Goal: Obtain resource: Download file/media

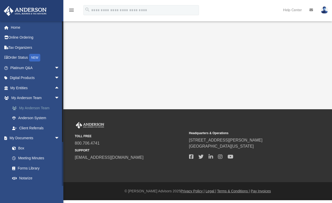
click at [37, 107] on link "My Anderson Team" at bounding box center [37, 108] width 60 height 10
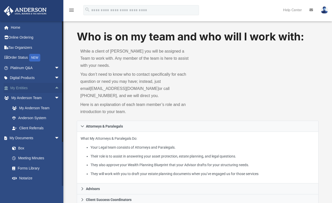
click at [55, 86] on span "arrow_drop_up" at bounding box center [60, 88] width 10 height 10
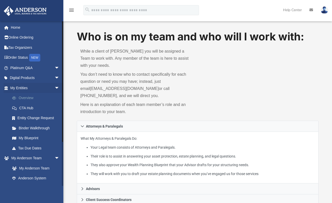
click at [30, 97] on link "Overview" at bounding box center [37, 98] width 60 height 10
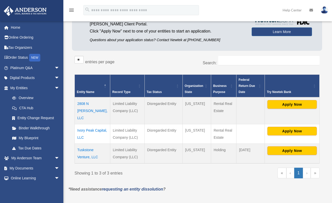
scroll to position [52, 0]
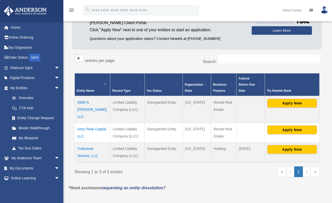
click at [88, 126] on td "Ivory Peak Capital, LLC" at bounding box center [93, 133] width 36 height 20
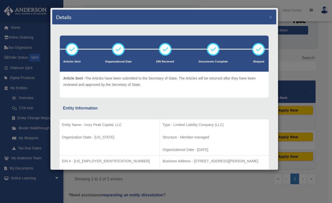
scroll to position [0, 0]
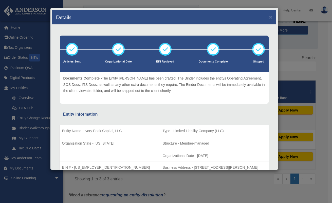
click at [265, 19] on div "Details ×" at bounding box center [164, 17] width 224 height 15
click at [269, 19] on button "×" at bounding box center [270, 16] width 3 height 5
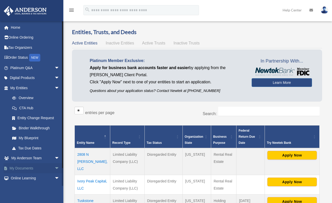
click at [27, 166] on link "My Documents arrow_drop_down" at bounding box center [36, 168] width 64 height 10
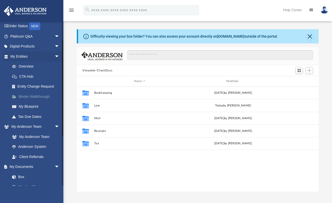
scroll to position [112, 238]
click at [20, 177] on link "Box" at bounding box center [37, 176] width 60 height 10
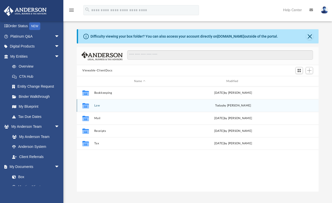
click at [98, 106] on button "Law" at bounding box center [139, 105] width 91 height 3
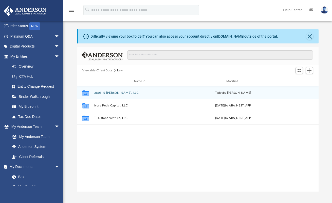
click at [109, 93] on button "2808 N [PERSON_NAME], LLC" at bounding box center [139, 92] width 91 height 3
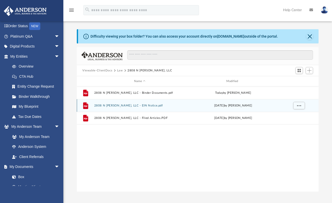
click at [118, 106] on button "2808 N [PERSON_NAME], LLC - EIN Notice.pdf" at bounding box center [139, 105] width 91 height 3
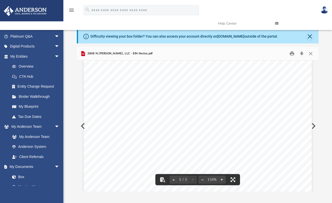
scroll to position [1324, 0]
click at [312, 54] on button "Close" at bounding box center [310, 54] width 9 height 8
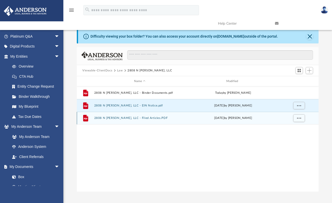
click at [151, 117] on button "2808 N [PERSON_NAME], LLC - Filed Articles.PDF" at bounding box center [139, 117] width 91 height 3
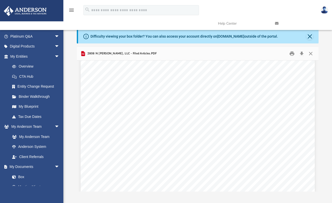
scroll to position [393, 0]
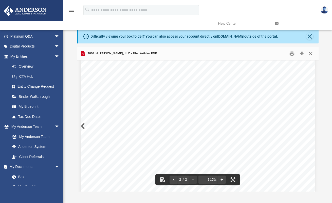
click at [312, 53] on button "Close" at bounding box center [310, 54] width 9 height 8
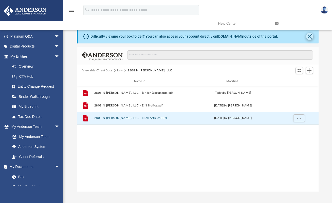
click at [310, 37] on button "Close" at bounding box center [309, 36] width 7 height 7
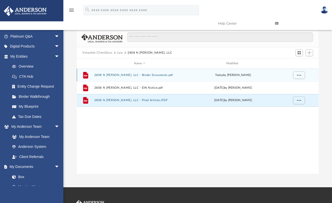
click at [153, 75] on button "2808 N Robinson, LLC - Binder Documents.pdf" at bounding box center [139, 74] width 91 height 3
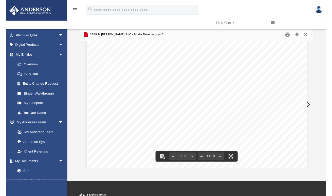
scroll to position [2246, 0]
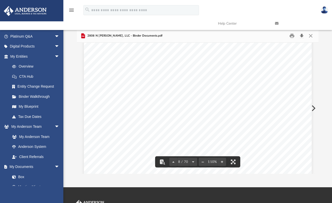
click at [303, 35] on button "Download" at bounding box center [301, 36] width 9 height 8
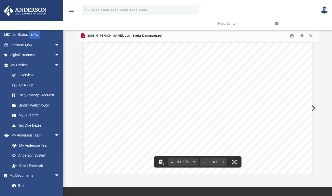
scroll to position [16096, 0]
click at [141, 80] on span "DATED, _______________________" at bounding box center [145, 81] width 69 height 5
click at [206, 91] on div "Acceptance of Appointment as Officer of 2808 N Robinson, LLC A n Oklahoma limit…" at bounding box center [198, 143] width 228 height 295
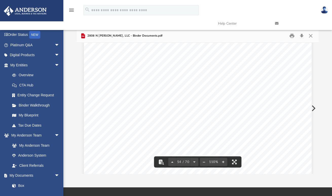
click at [210, 92] on span "________________________________________" at bounding box center [235, 94] width 89 height 5
click at [313, 36] on button "Close" at bounding box center [310, 36] width 9 height 8
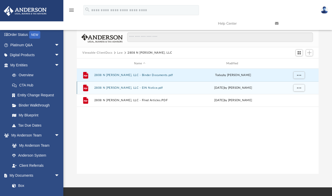
click at [153, 87] on button "2808 N [PERSON_NAME], LLC - EIN Notice.pdf" at bounding box center [139, 87] width 91 height 3
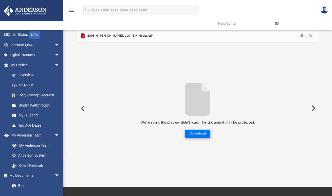
click at [196, 133] on button "Download" at bounding box center [197, 133] width 25 height 8
click at [311, 36] on button "Close" at bounding box center [310, 35] width 9 height 7
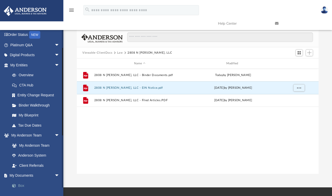
click at [23, 182] on link "Box" at bounding box center [37, 185] width 60 height 10
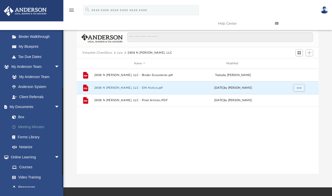
scroll to position [101, 0]
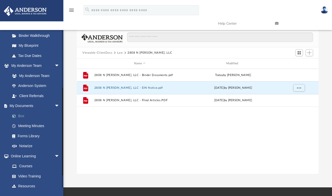
click at [23, 114] on link "Box" at bounding box center [37, 116] width 60 height 10
click at [19, 115] on link "Box" at bounding box center [37, 116] width 60 height 10
click at [22, 105] on link "My Documents arrow_drop_down" at bounding box center [36, 106] width 64 height 10
click at [103, 52] on button "Viewable-ClientDocs" at bounding box center [97, 52] width 30 height 5
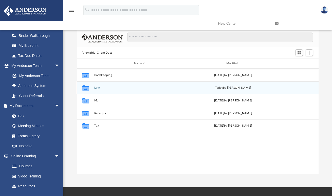
click at [98, 87] on button "Law" at bounding box center [139, 87] width 91 height 3
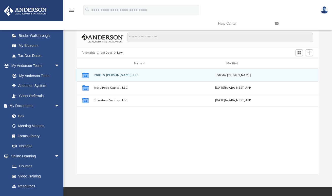
click at [115, 75] on button "2808 N [PERSON_NAME], LLC" at bounding box center [139, 74] width 91 height 3
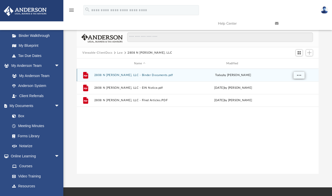
click at [301, 75] on button "More options" at bounding box center [300, 75] width 12 height 8
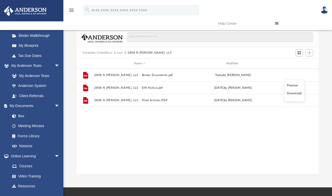
click at [225, 129] on div "File 2808 N Robinson, LLC - Binder Documents.pdf today by Morgan Winkler File 2…" at bounding box center [198, 120] width 242 height 105
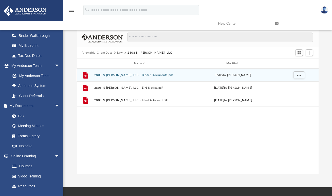
click at [149, 76] on button "2808 N [PERSON_NAME], LLC - Binder Documents.pdf" at bounding box center [139, 74] width 91 height 3
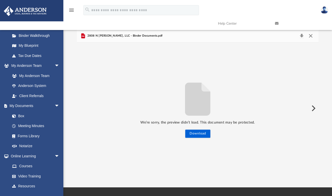
click at [313, 37] on button "Close" at bounding box center [310, 35] width 9 height 7
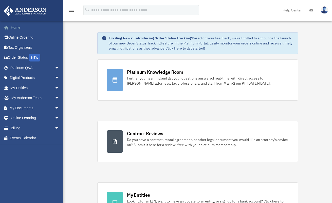
click at [20, 28] on link "Home" at bounding box center [36, 27] width 64 height 10
click at [21, 87] on link "My Entities arrow_drop_down" at bounding box center [36, 88] width 64 height 10
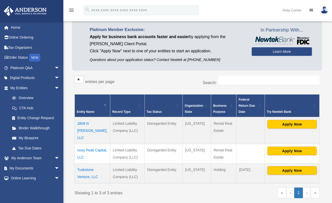
scroll to position [32, 0]
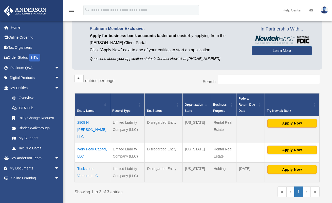
click at [85, 123] on td "2808 N [PERSON_NAME], LLC" at bounding box center [93, 129] width 36 height 27
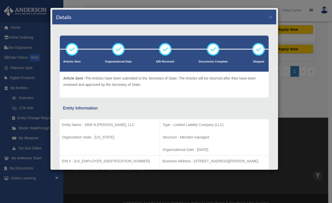
scroll to position [0, 0]
click at [269, 17] on button "×" at bounding box center [270, 16] width 3 height 5
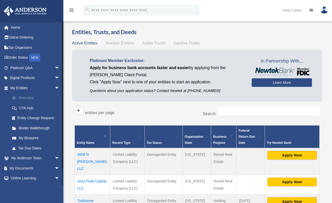
click at [29, 96] on link "Overview" at bounding box center [37, 98] width 60 height 10
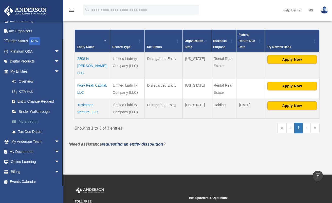
scroll to position [16, 0]
click at [36, 150] on link "My Documents arrow_drop_down" at bounding box center [36, 152] width 64 height 10
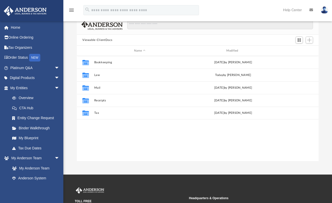
scroll to position [31, 0]
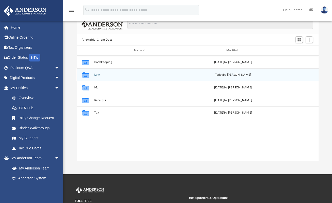
click at [99, 75] on button "Law" at bounding box center [139, 74] width 91 height 3
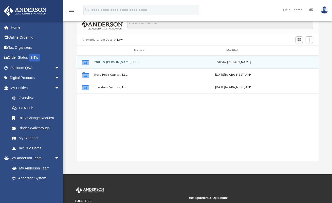
click at [106, 64] on div "Collaborated Folder 2808 N [PERSON_NAME], LLC [DATE] by [PERSON_NAME]" at bounding box center [198, 62] width 242 height 13
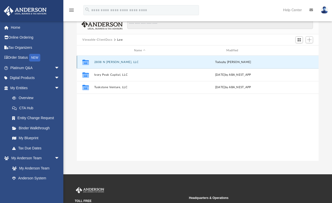
click at [107, 63] on button "2808 N [PERSON_NAME], LLC" at bounding box center [139, 61] width 91 height 3
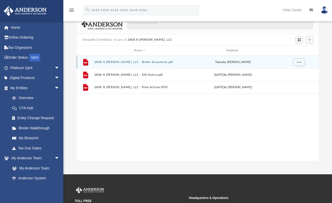
click at [144, 61] on button "2808 N [PERSON_NAME], LLC - Binder Documents.pdf" at bounding box center [139, 61] width 91 height 3
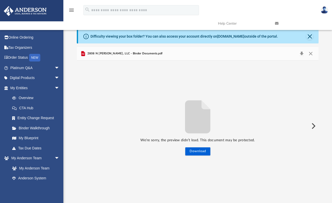
scroll to position [0, 0]
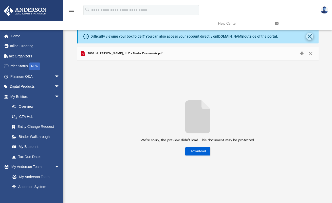
click at [310, 38] on button "Close" at bounding box center [309, 36] width 7 height 7
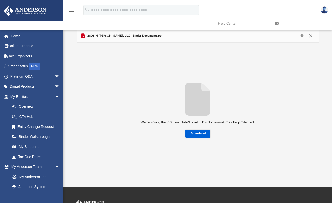
click at [310, 38] on button "Close" at bounding box center [310, 35] width 9 height 7
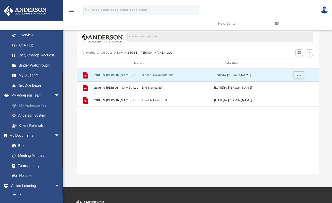
scroll to position [72, 0]
click at [24, 144] on link "Box" at bounding box center [37, 145] width 60 height 10
click at [21, 144] on link "Box" at bounding box center [37, 145] width 60 height 10
click at [19, 142] on link "Box" at bounding box center [37, 145] width 60 height 10
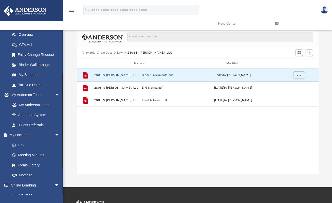
click at [19, 142] on link "Box" at bounding box center [37, 145] width 60 height 10
click at [20, 142] on link "Box" at bounding box center [37, 145] width 60 height 10
click at [22, 152] on link "Meeting Minutes" at bounding box center [37, 155] width 60 height 10
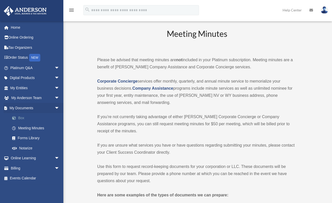
click at [24, 117] on link "Box" at bounding box center [37, 118] width 60 height 10
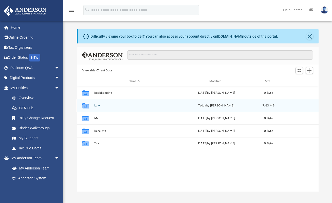
scroll to position [112, 238]
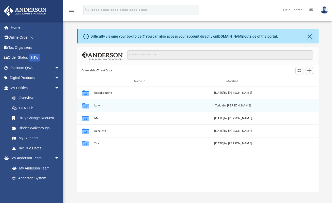
click at [97, 105] on button "Law" at bounding box center [139, 105] width 91 height 3
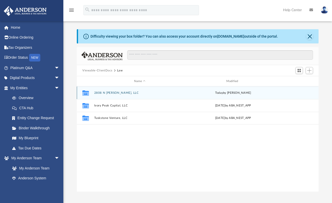
click at [115, 92] on button "2808 N [PERSON_NAME], LLC" at bounding box center [139, 92] width 91 height 3
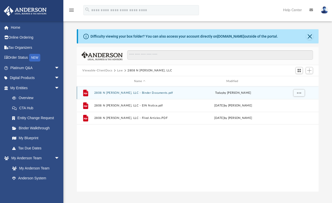
click at [115, 92] on button "2808 N [PERSON_NAME], LLC - Binder Documents.pdf" at bounding box center [139, 92] width 91 height 3
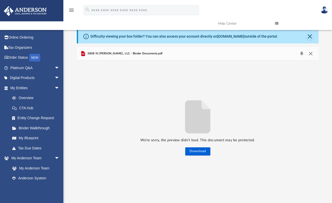
click at [311, 54] on button "Close" at bounding box center [310, 53] width 9 height 7
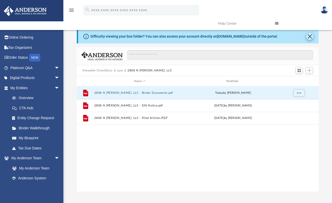
click at [309, 39] on button "Close" at bounding box center [309, 36] width 7 height 7
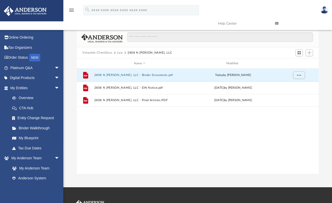
scroll to position [0, 0]
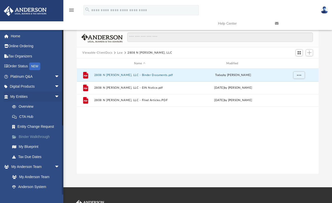
click at [44, 136] on link "Binder Walkthrough" at bounding box center [37, 136] width 60 height 10
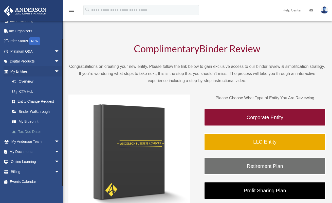
scroll to position [16, 0]
click at [35, 160] on link "Online Learning arrow_drop_down" at bounding box center [36, 162] width 64 height 10
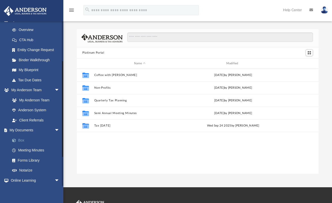
scroll to position [69, 0]
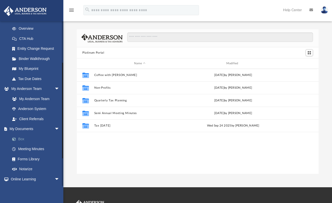
click at [24, 136] on link "Box" at bounding box center [37, 139] width 60 height 10
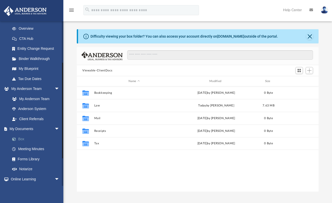
scroll to position [112, 238]
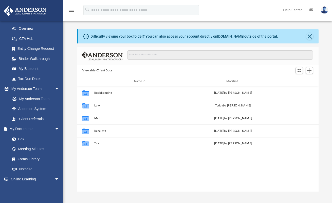
click at [110, 71] on button "Viewable-ClientDocs" at bounding box center [97, 70] width 30 height 5
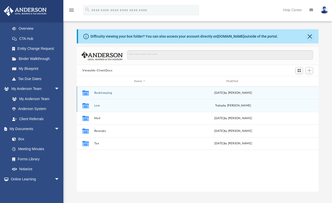
scroll to position [0, 0]
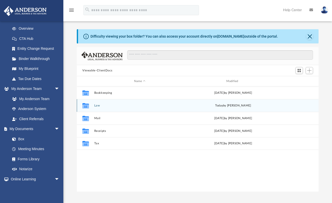
click at [97, 106] on button "Law" at bounding box center [139, 105] width 91 height 3
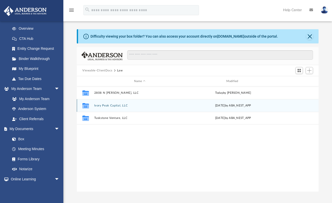
click at [99, 105] on button "Ivory Peak Capital, LLC" at bounding box center [139, 105] width 91 height 3
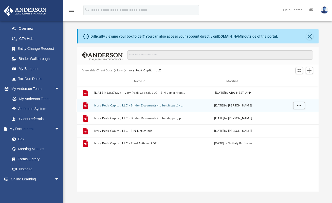
click at [116, 106] on button "Ivory Peak Capital, LLC - Binder Documents (to be shipped) - DocuSigned.pdf" at bounding box center [139, 105] width 91 height 3
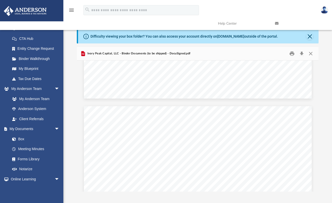
scroll to position [17833, 0]
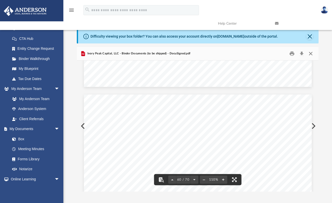
click at [314, 52] on button "Close" at bounding box center [310, 54] width 9 height 8
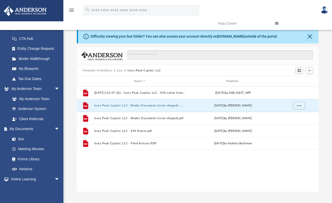
click at [119, 71] on button "Law" at bounding box center [120, 70] width 6 height 5
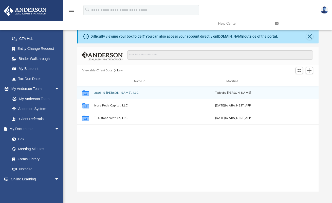
click at [114, 93] on button "2808 N [PERSON_NAME], LLC" at bounding box center [139, 92] width 91 height 3
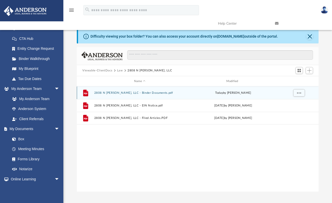
click at [114, 93] on button "2808 N [PERSON_NAME], LLC - Binder Documents.pdf" at bounding box center [139, 92] width 91 height 3
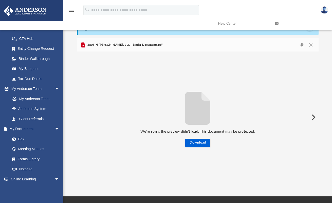
scroll to position [16, 0]
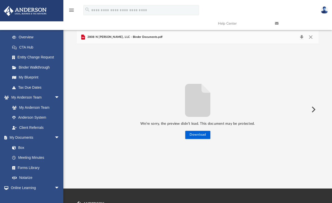
click at [312, 110] on button "Preview" at bounding box center [313, 109] width 11 height 14
click at [191, 136] on button "Download" at bounding box center [197, 135] width 25 height 8
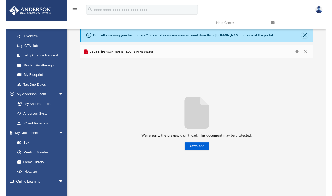
scroll to position [0, 0]
